Goal: Information Seeking & Learning: Learn about a topic

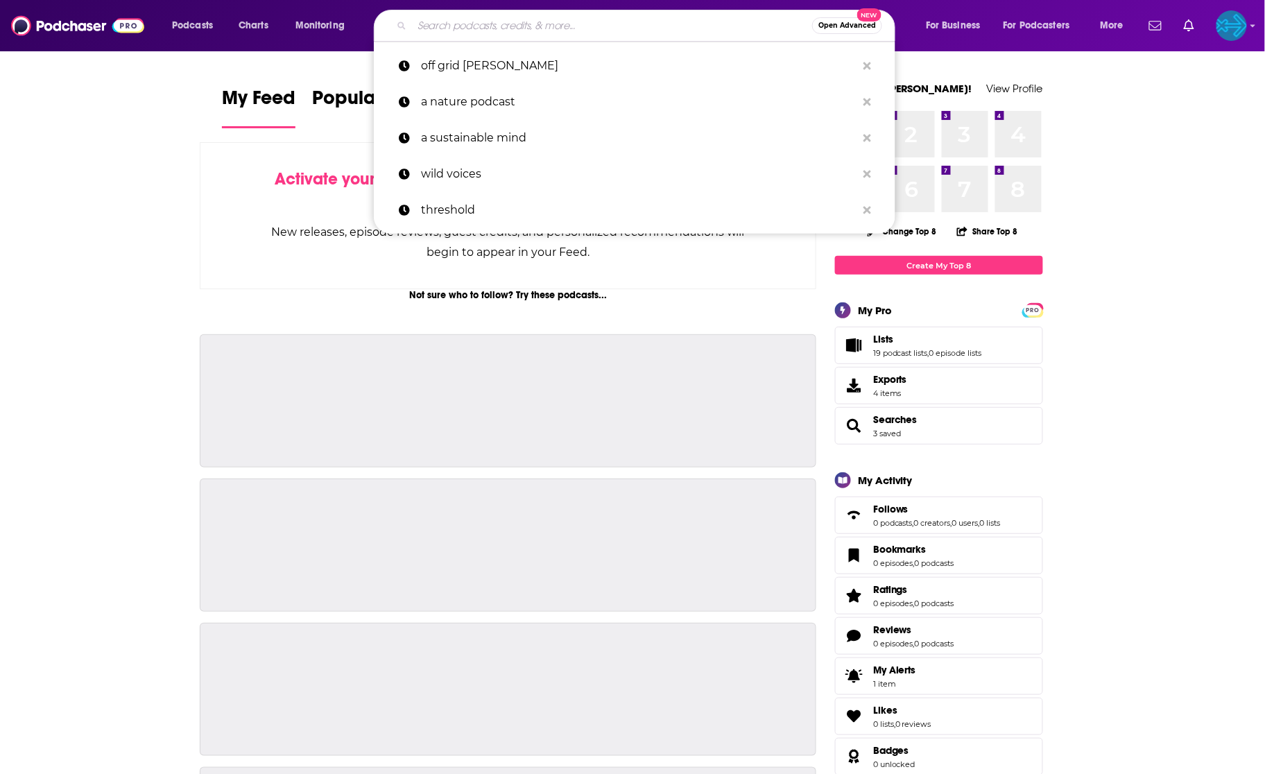
click at [571, 27] on input "Search podcasts, credits, & more..." at bounding box center [612, 26] width 400 height 22
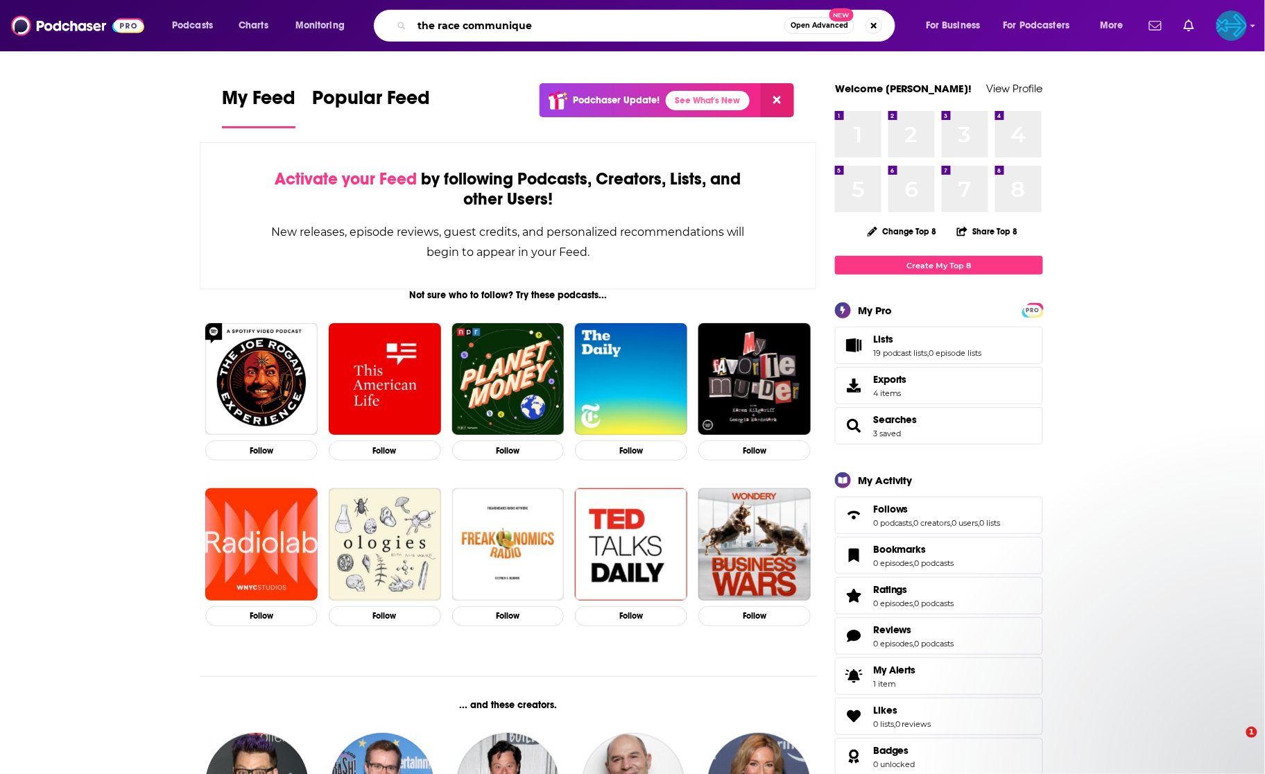
type input "the race communique"
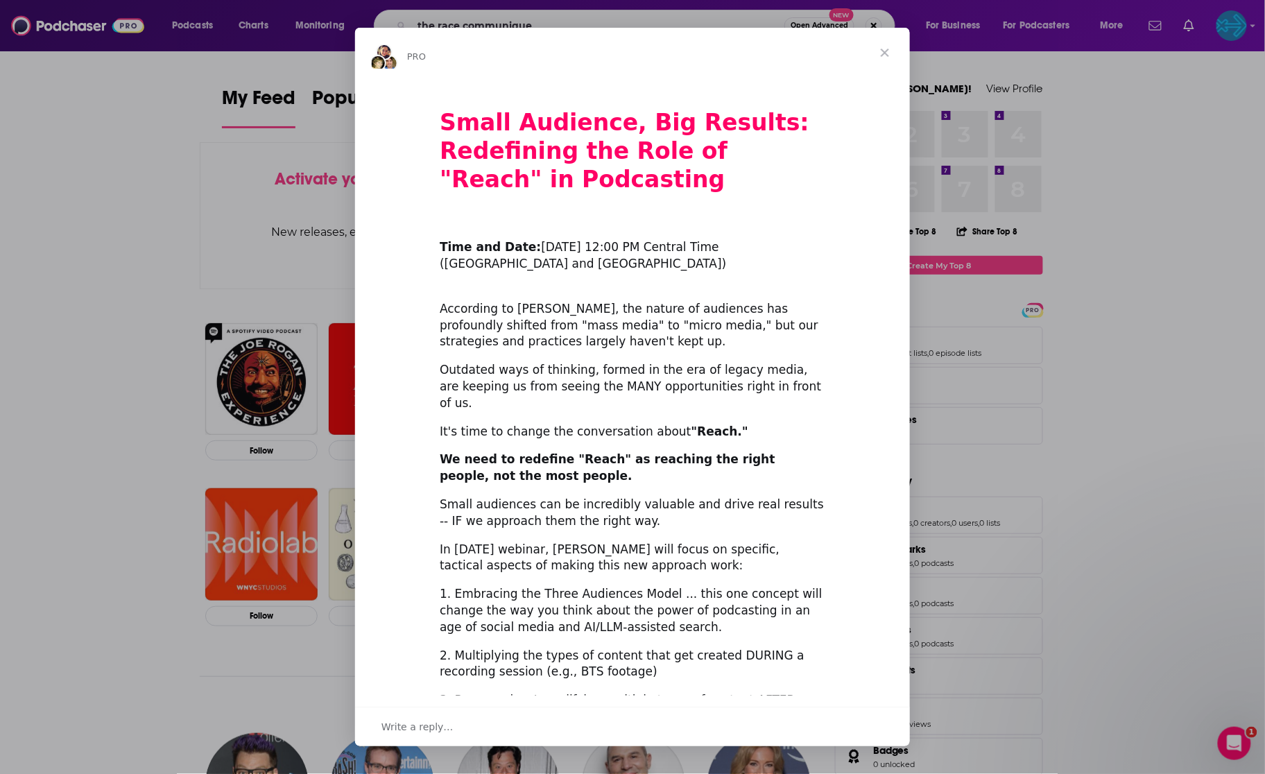
click at [890, 54] on span "Close" at bounding box center [885, 53] width 50 height 50
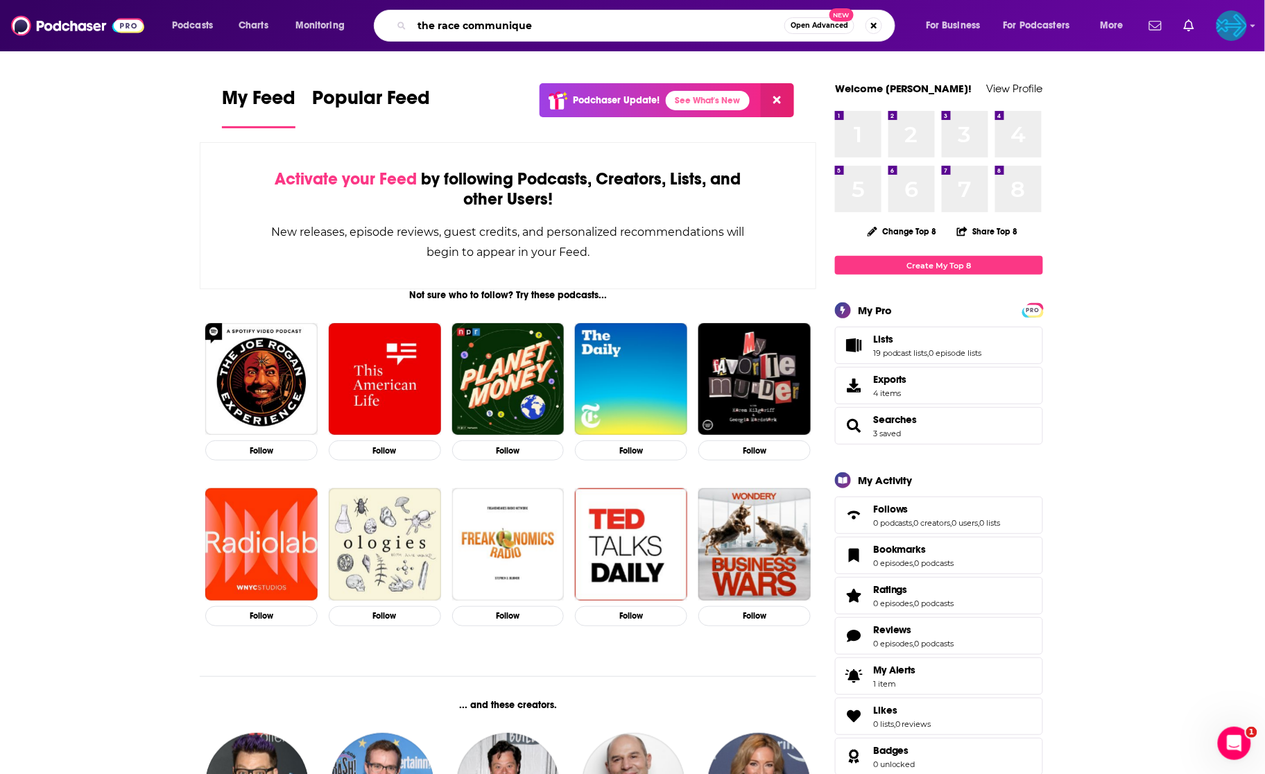
click at [671, 30] on input "the race communique" at bounding box center [598, 26] width 372 height 22
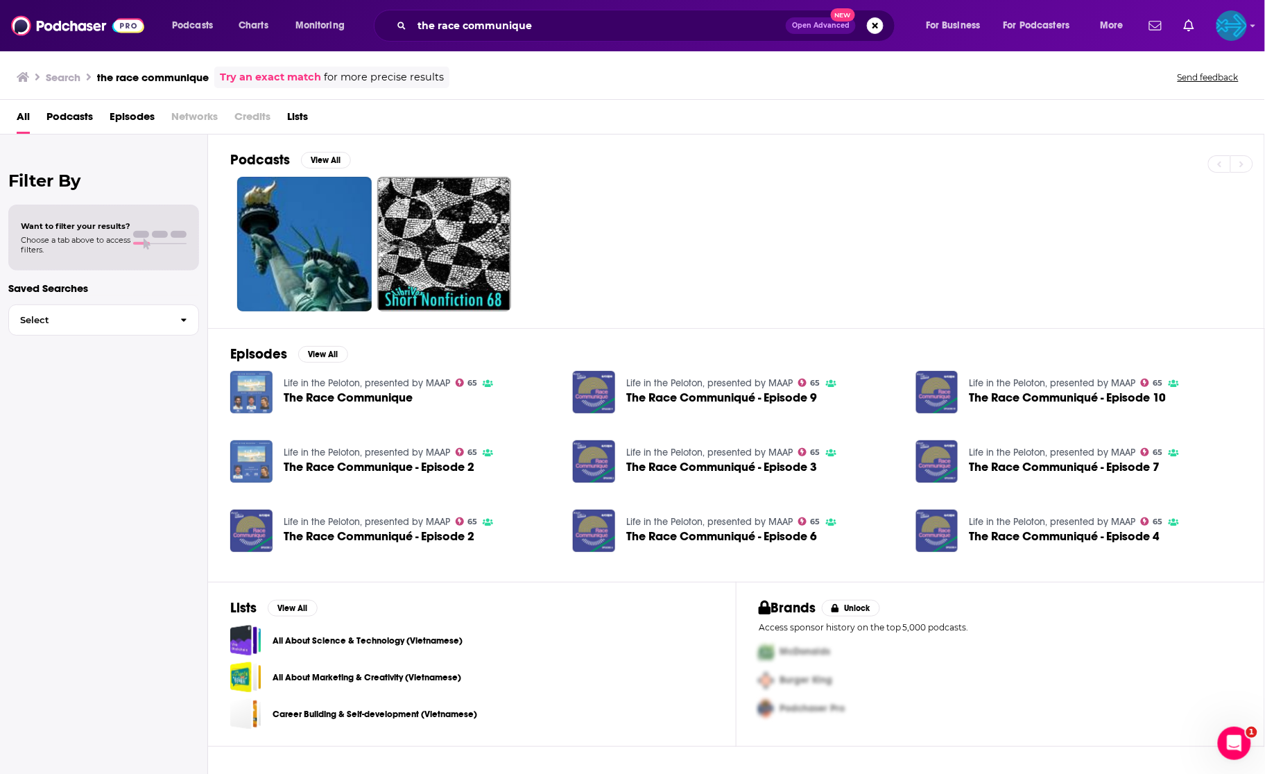
click at [334, 393] on span "The Race Communique" at bounding box center [348, 398] width 129 height 12
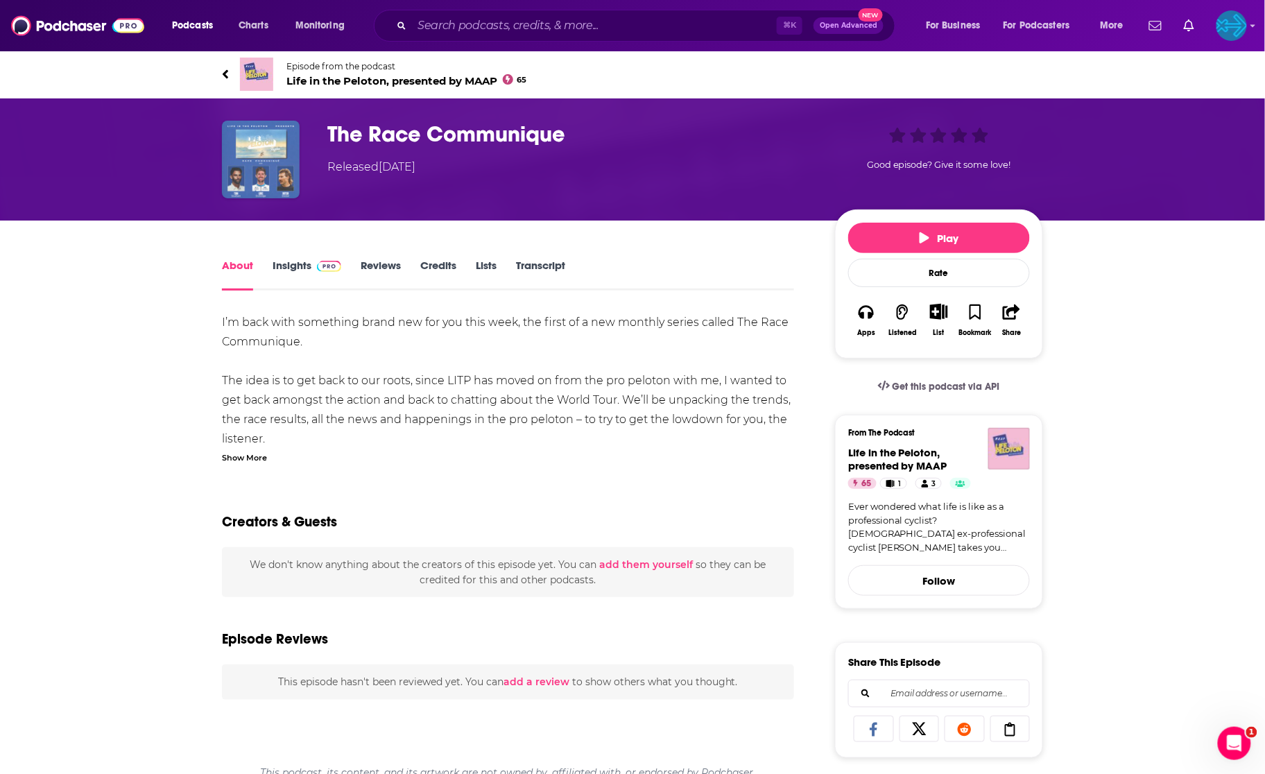
click at [311, 261] on link "Insights" at bounding box center [306, 275] width 69 height 32
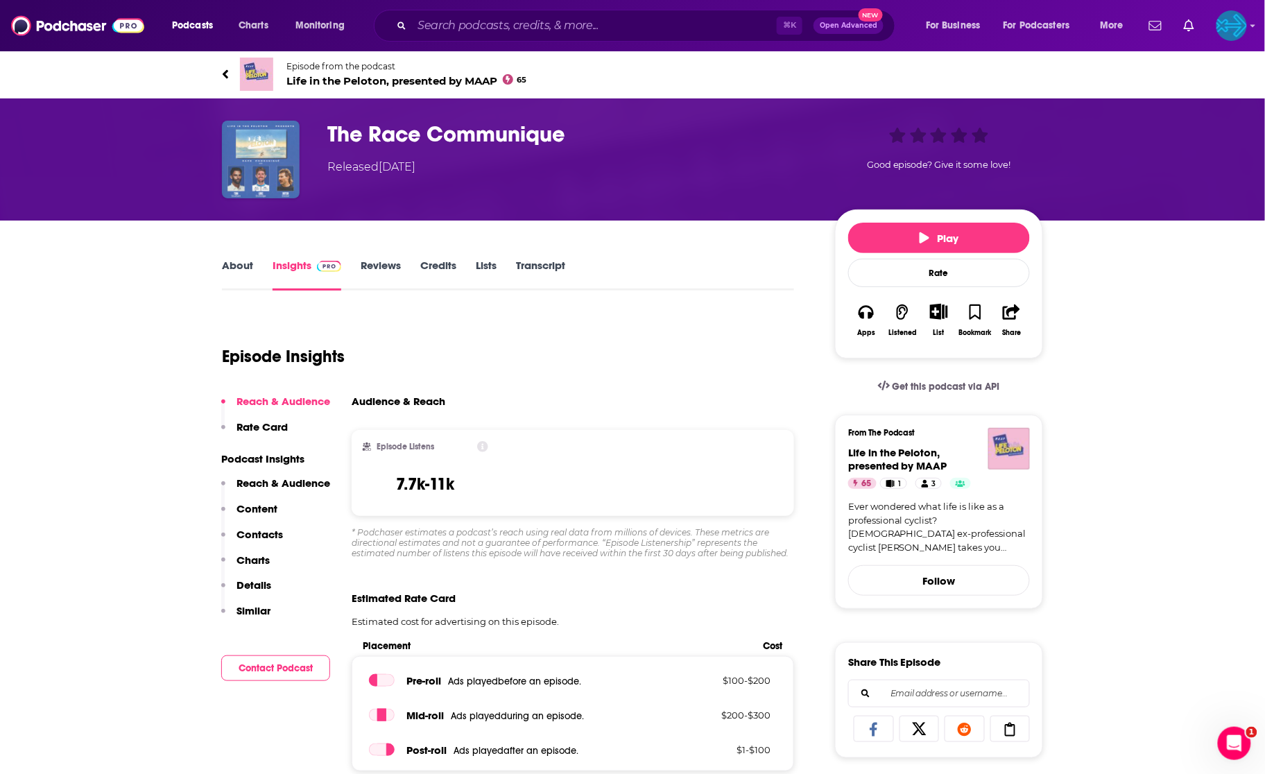
click at [385, 270] on link "Reviews" at bounding box center [381, 275] width 40 height 32
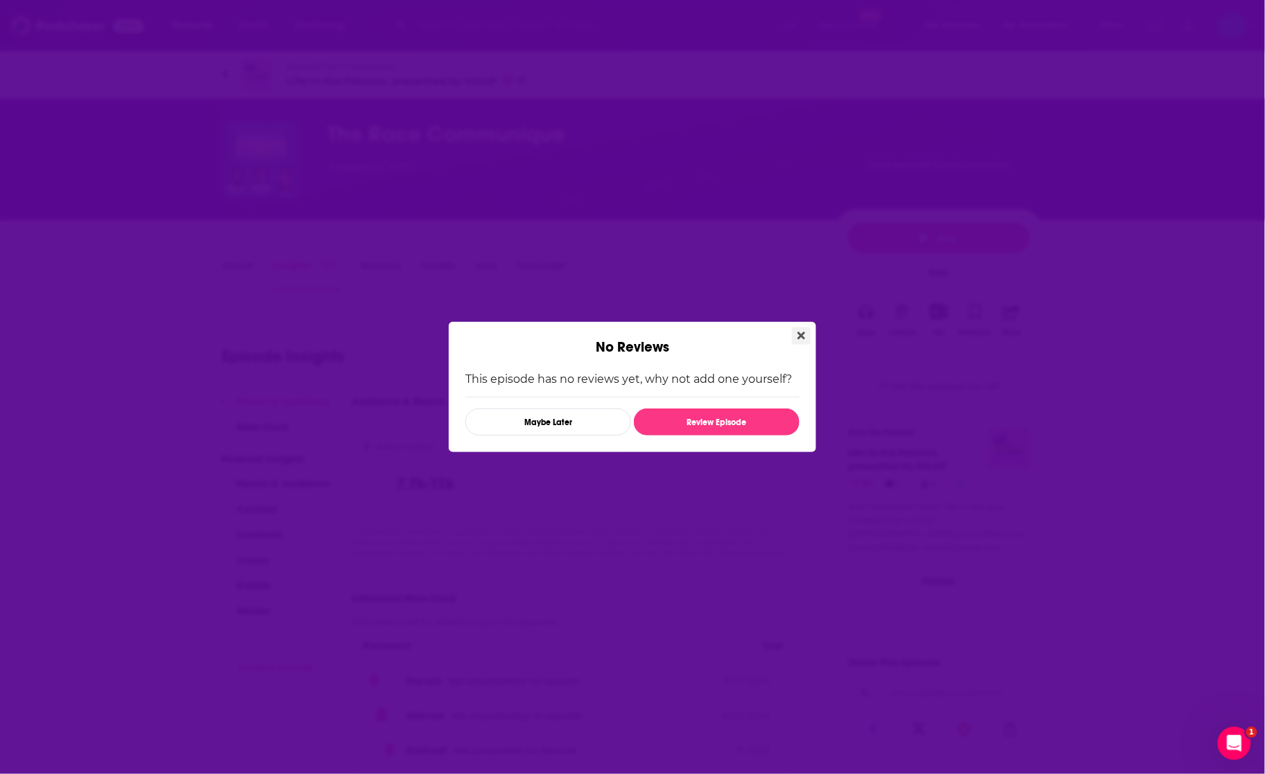
click at [804, 330] on icon "Close" at bounding box center [801, 335] width 8 height 11
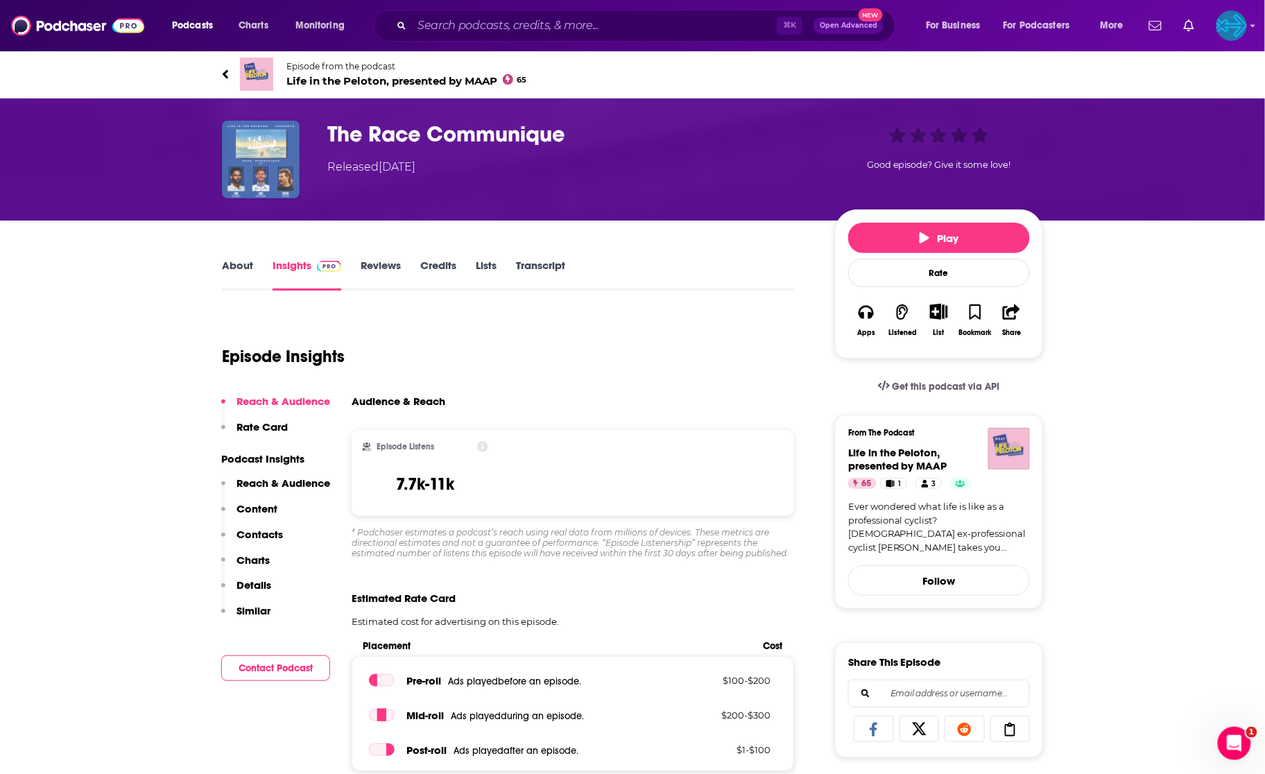
click at [241, 263] on link "About" at bounding box center [237, 275] width 31 height 32
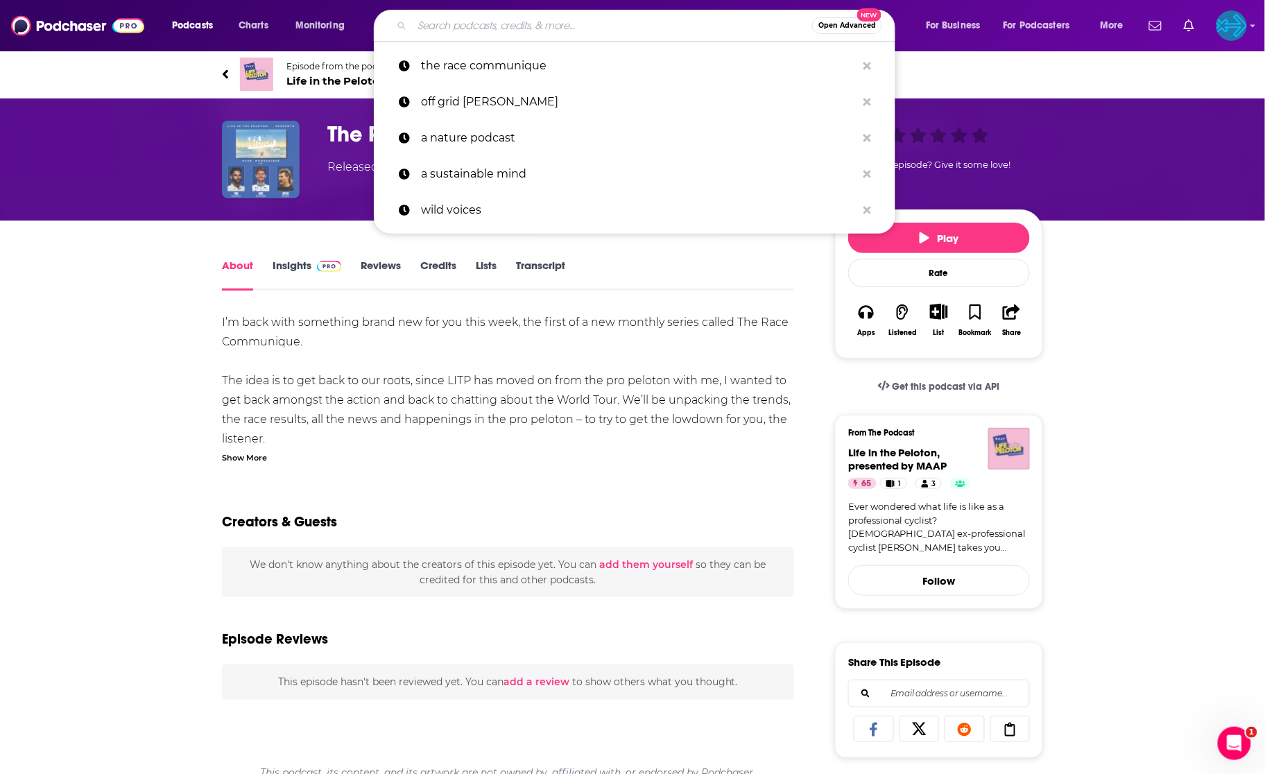
click at [548, 31] on input "Search podcasts, credits, & more..." at bounding box center [612, 26] width 400 height 22
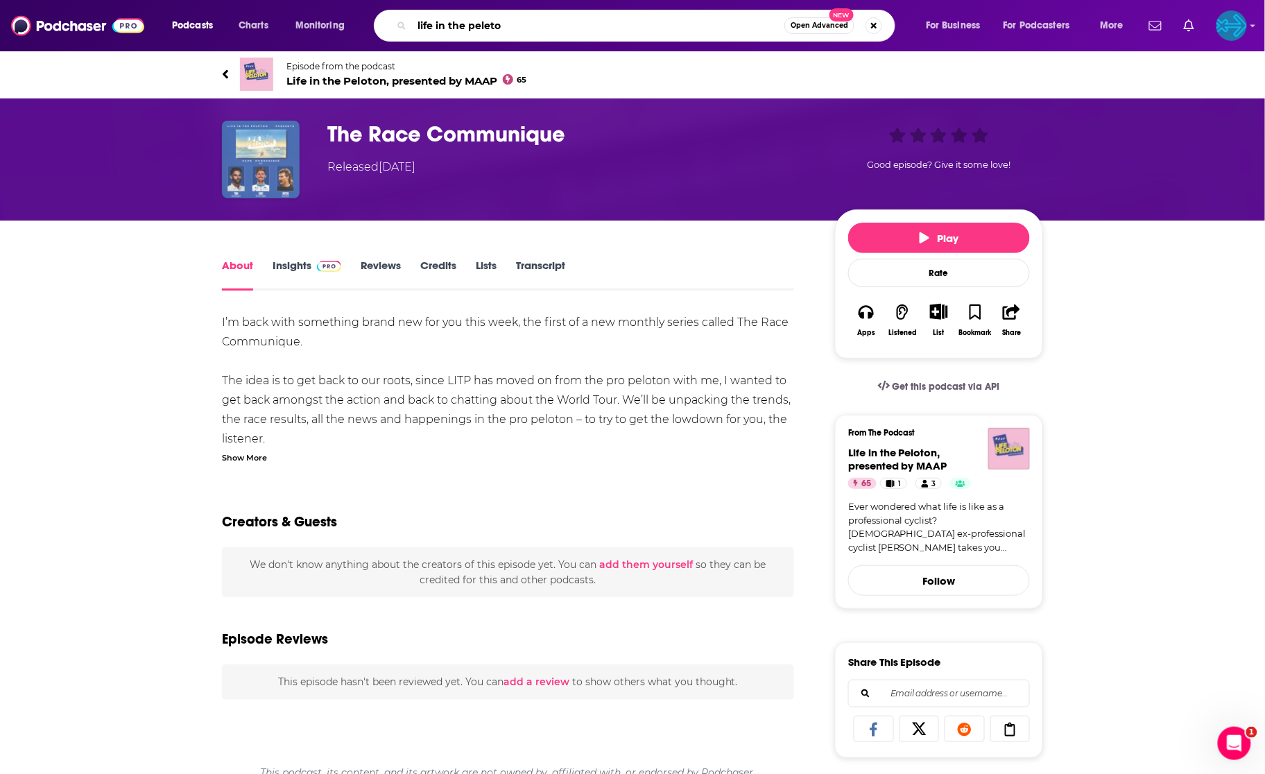
type input "life in the peleton"
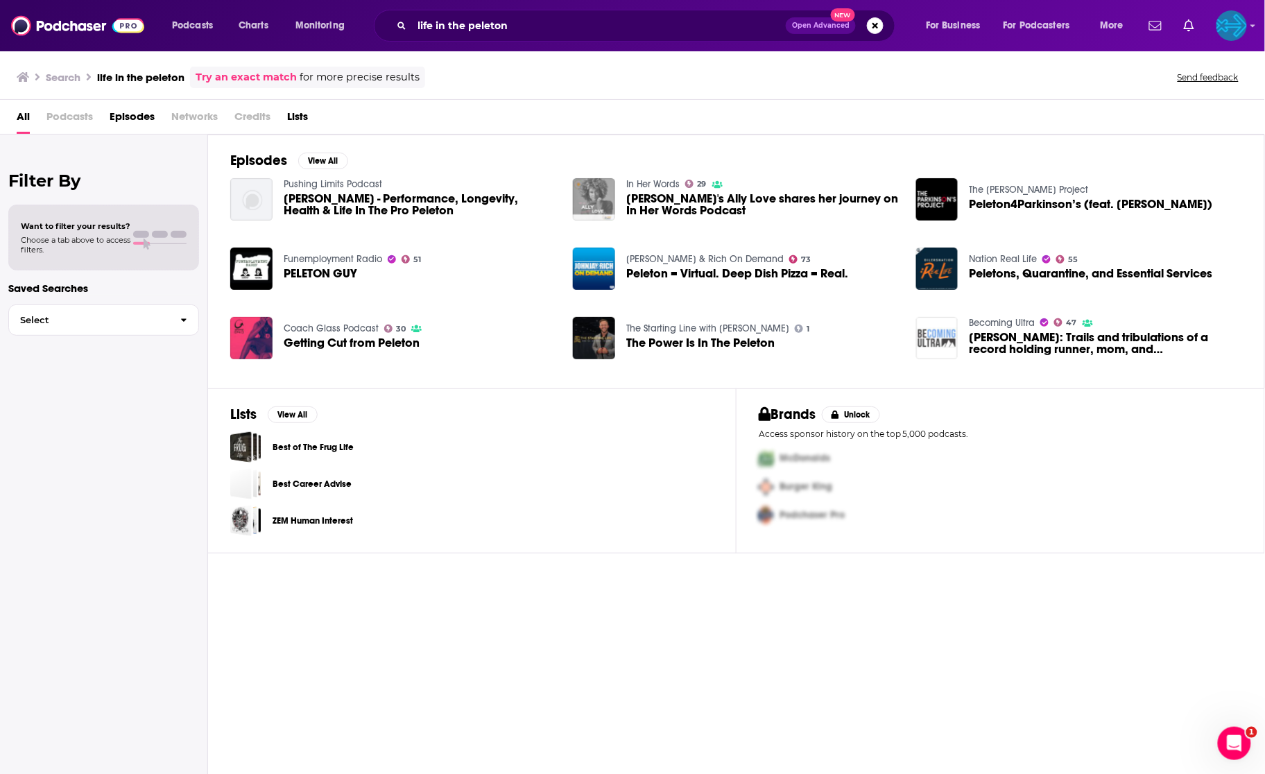
click at [24, 116] on span "All" at bounding box center [23, 119] width 13 height 28
click at [135, 116] on span "Episodes" at bounding box center [132, 119] width 45 height 28
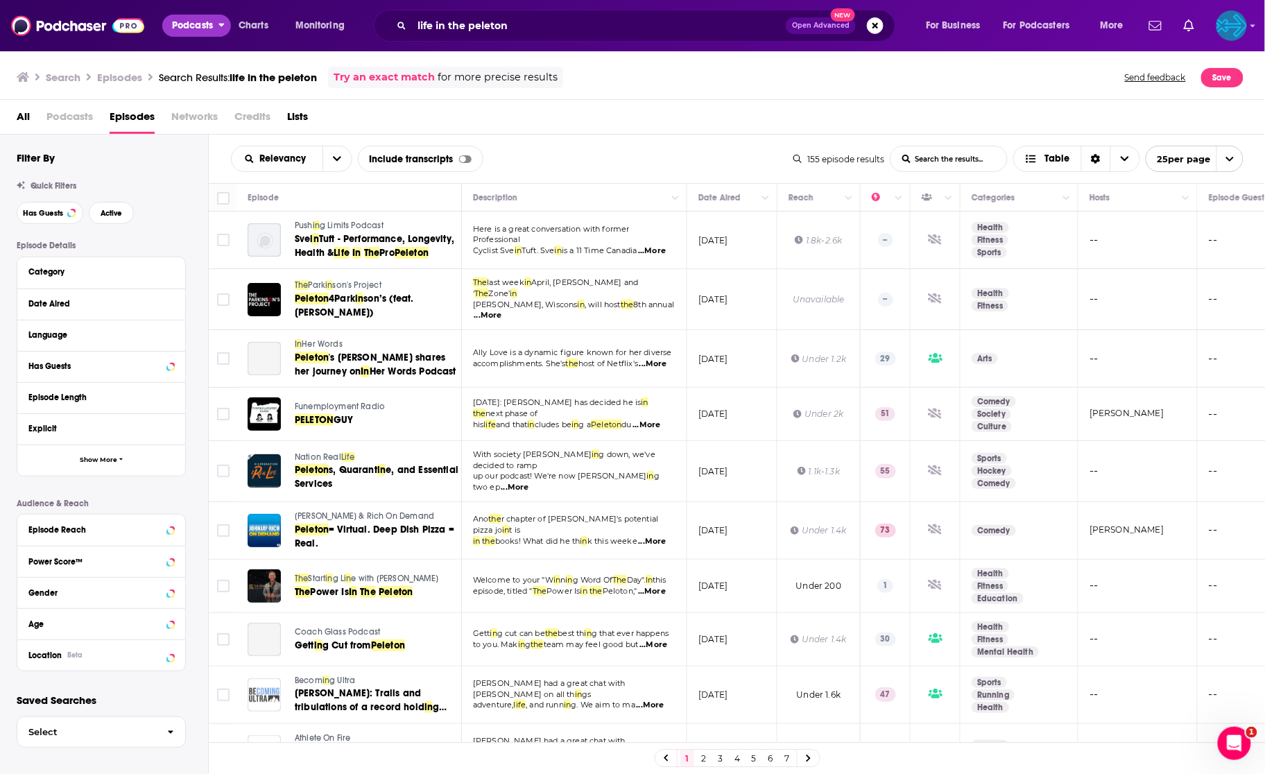
click at [193, 29] on span "Podcasts" at bounding box center [192, 25] width 41 height 19
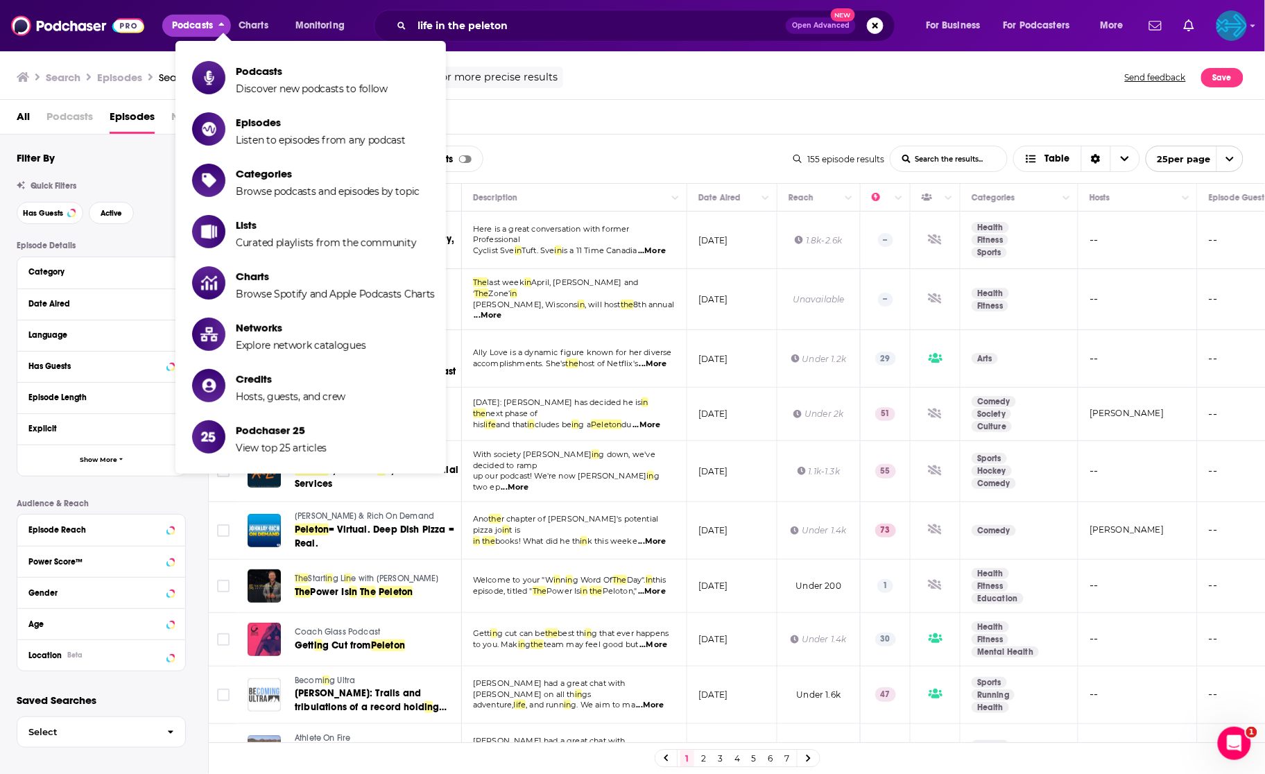
click at [593, 62] on div "Search Episodes Search Results: life in the peleton Try an exact match for more…" at bounding box center [632, 75] width 1265 height 50
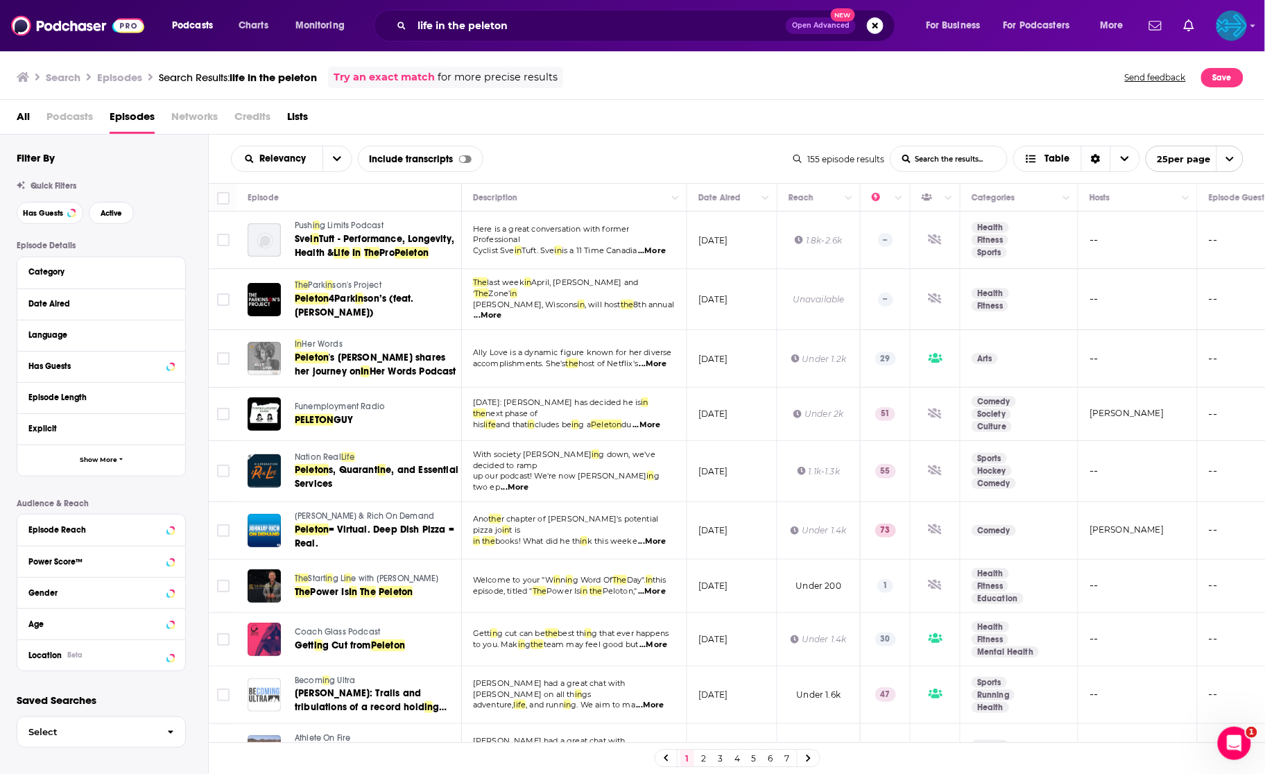
click at [60, 20] on img at bounding box center [77, 25] width 133 height 26
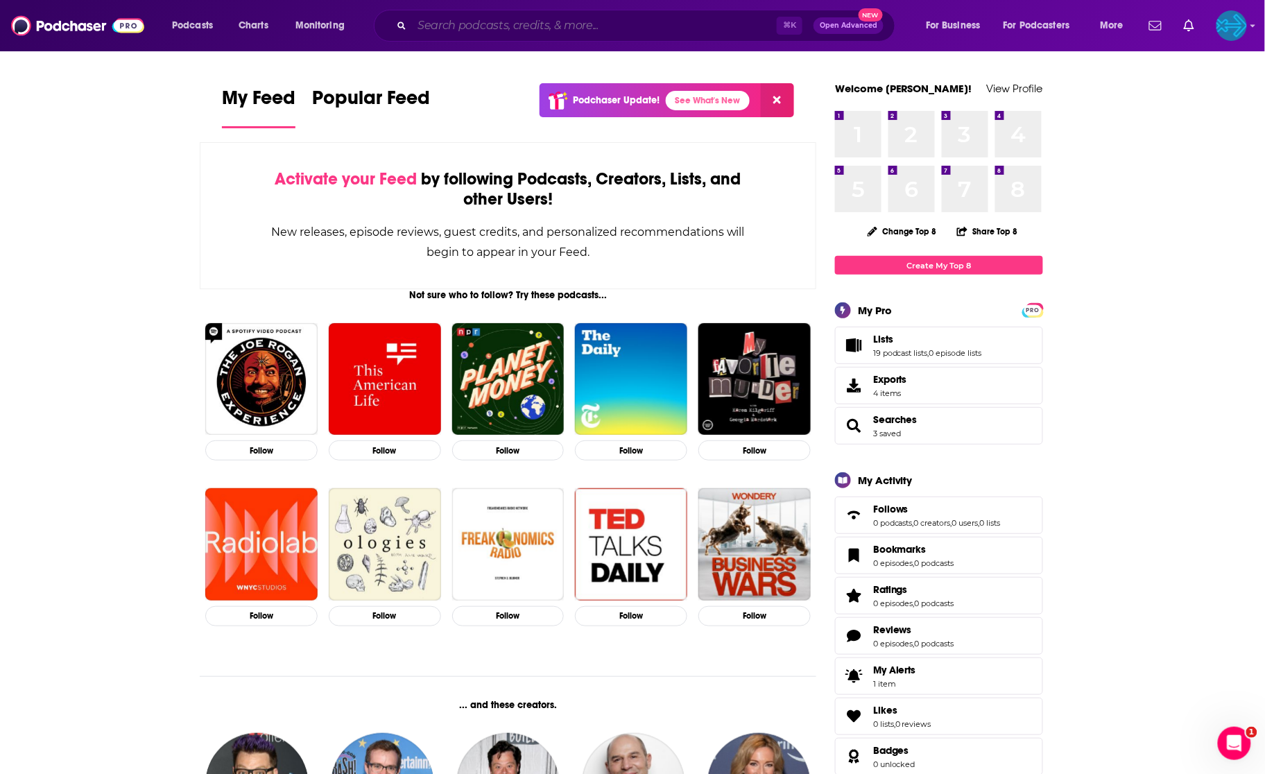
click at [523, 25] on input "Search podcasts, credits, & more..." at bounding box center [594, 26] width 365 height 22
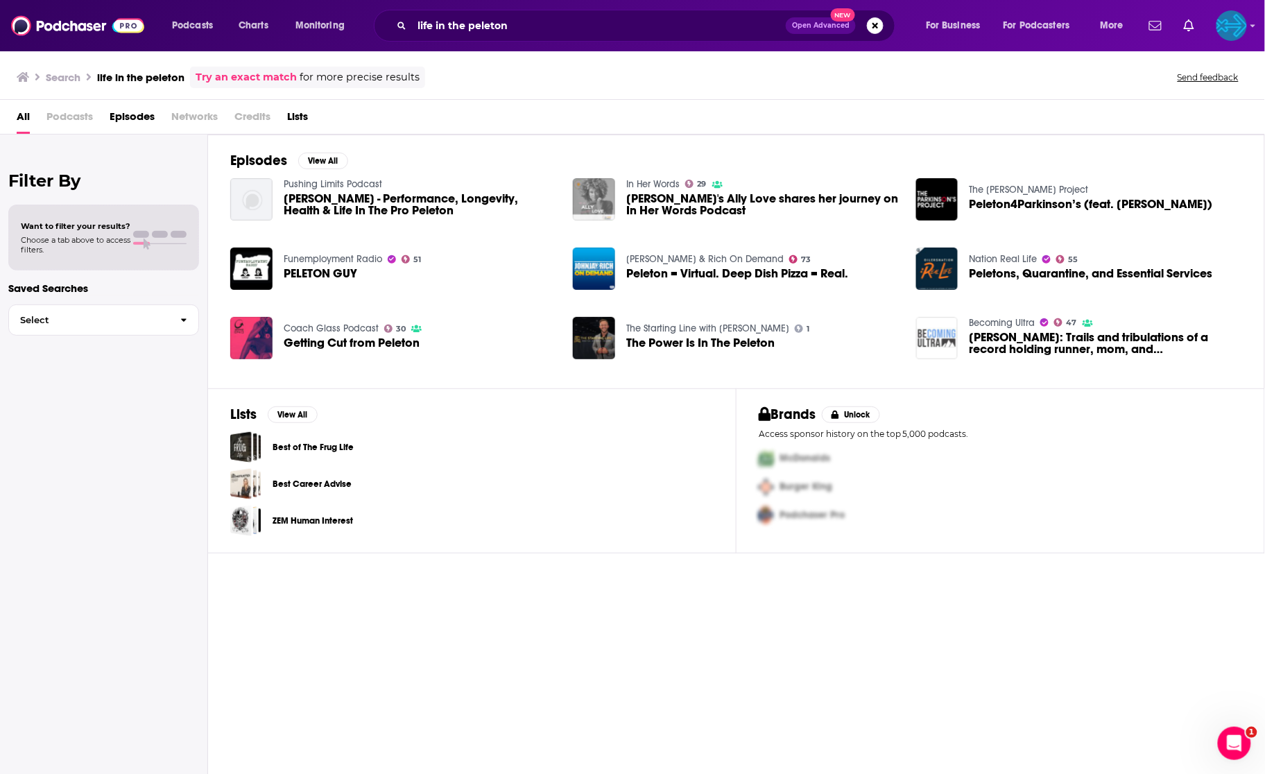
click at [218, 83] on link "Try an exact match" at bounding box center [246, 77] width 101 height 16
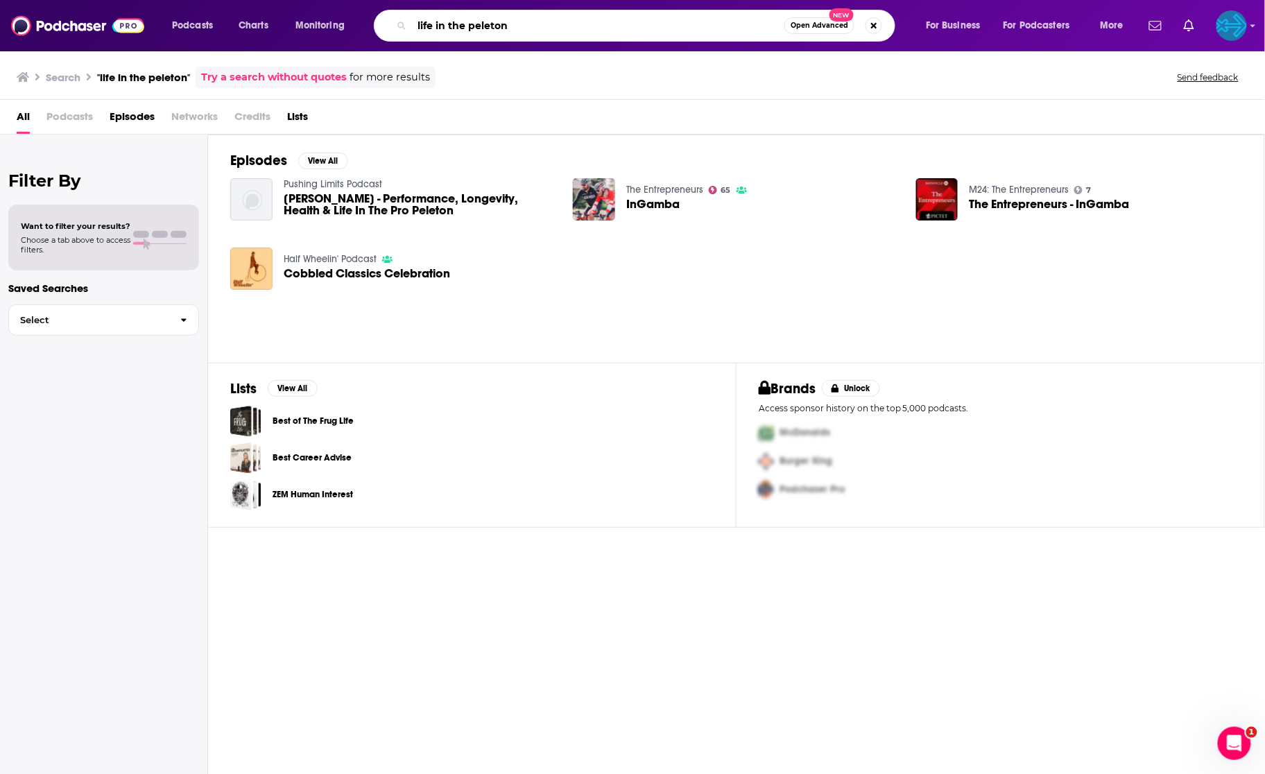
click at [585, 21] on input "life in the peleton" at bounding box center [598, 26] width 372 height 22
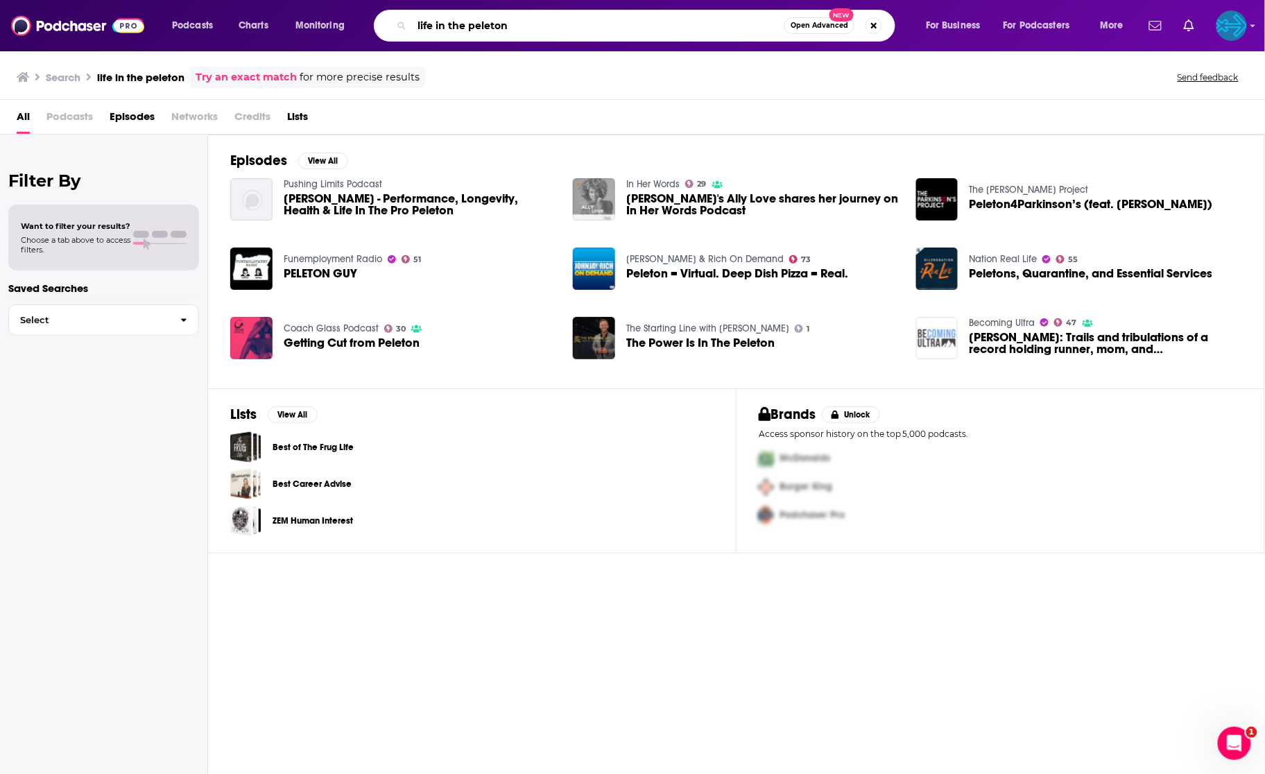
drag, startPoint x: 700, startPoint y: 28, endPoint x: 562, endPoint y: -40, distance: 153.5
click at [562, 0] on html "Podcasts Charts Monitoring life in the peleton Open Advanced New For Business F…" at bounding box center [632, 387] width 1265 height 774
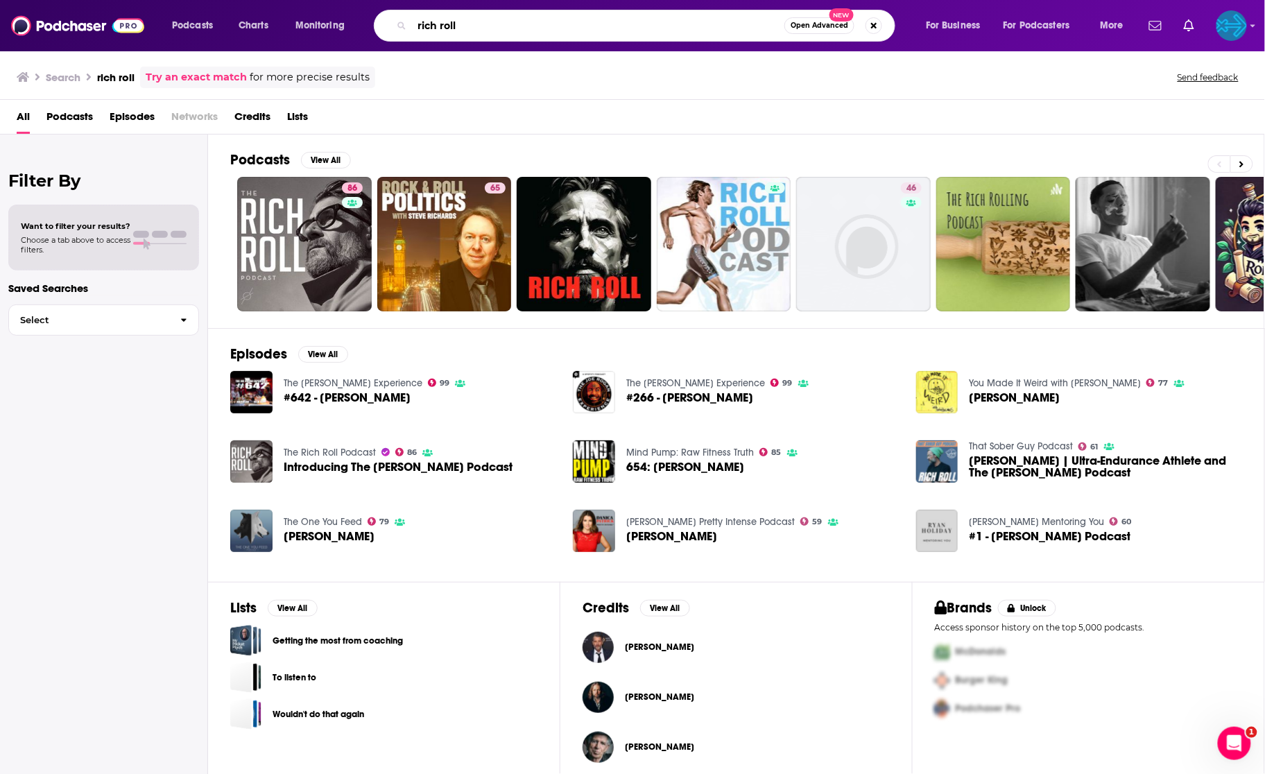
drag, startPoint x: 487, startPoint y: 31, endPoint x: 358, endPoint y: -40, distance: 147.1
click at [358, 0] on html "Podcasts Charts Monitoring [PERSON_NAME] Open Advanced New For Business For Pod…" at bounding box center [632, 387] width 1265 height 774
type input "life in the peloton"
